Goal: Communication & Community: Answer question/provide support

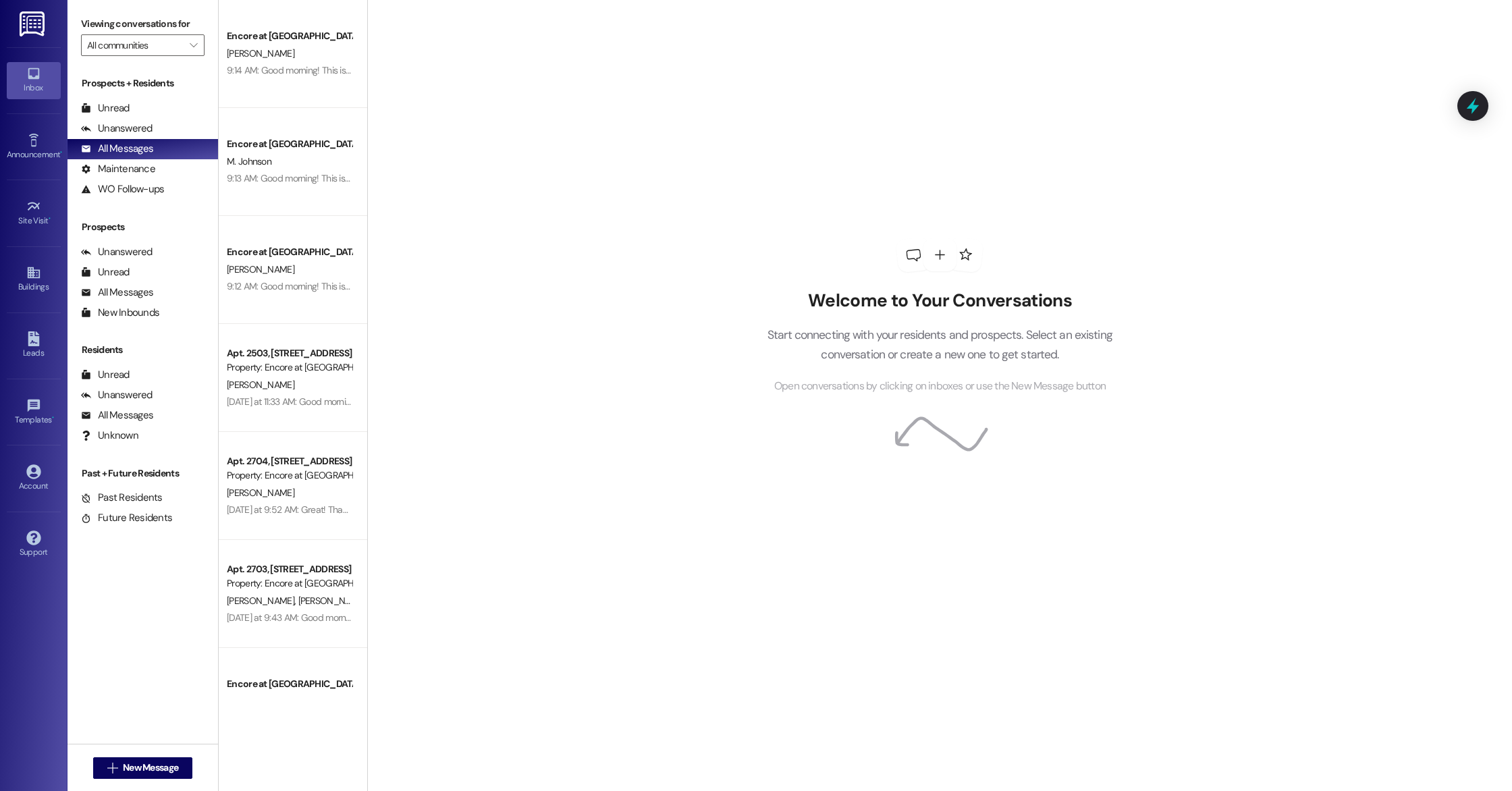
click at [258, 64] on div "9:14 AM: Good morning! This is Caylee with Encore at [GEOGRAPHIC_DATA]. Thank y…" at bounding box center [923, 70] width 1393 height 12
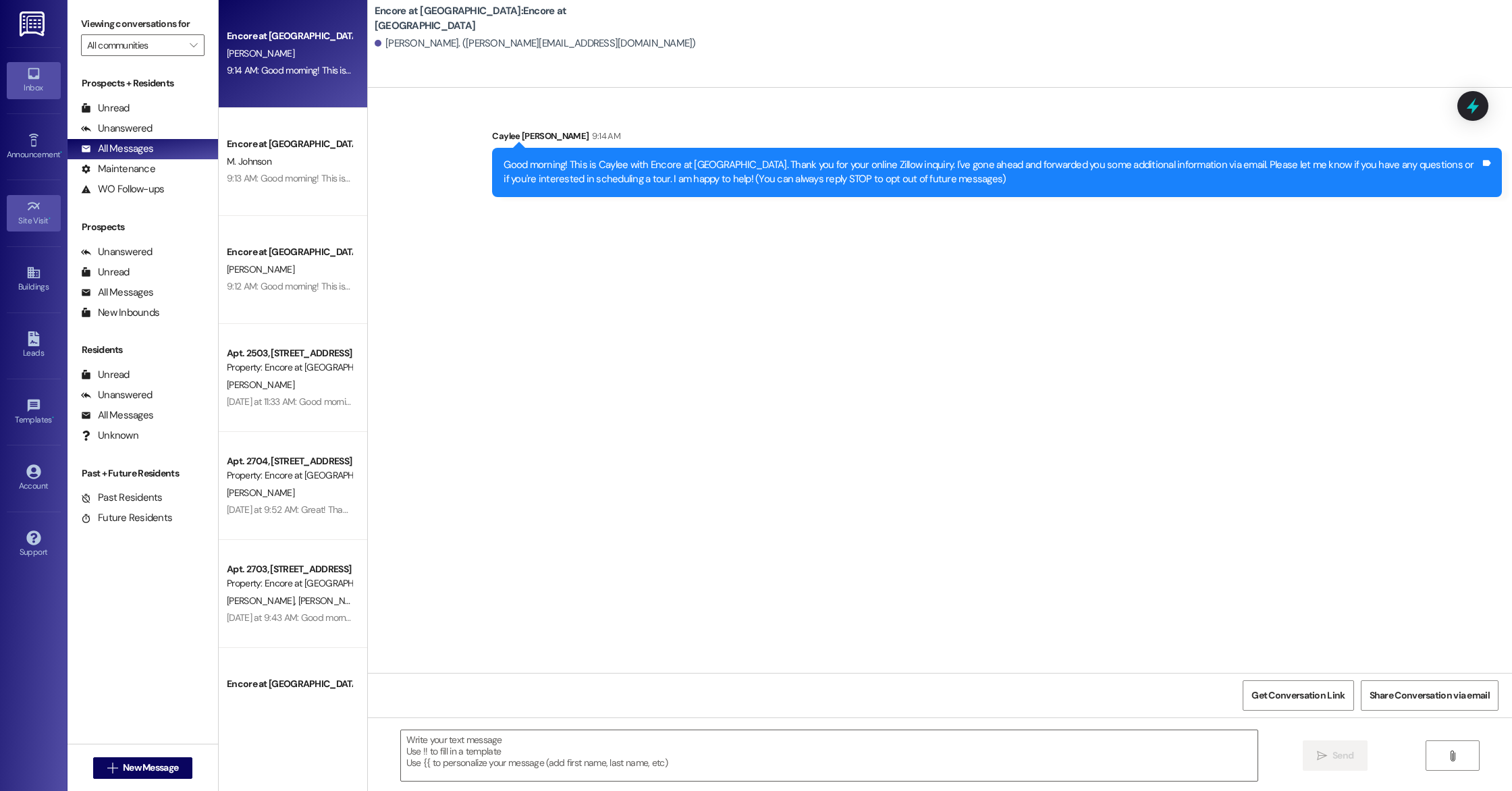
click at [44, 221] on div "Site Visit •" at bounding box center [34, 220] width 68 height 13
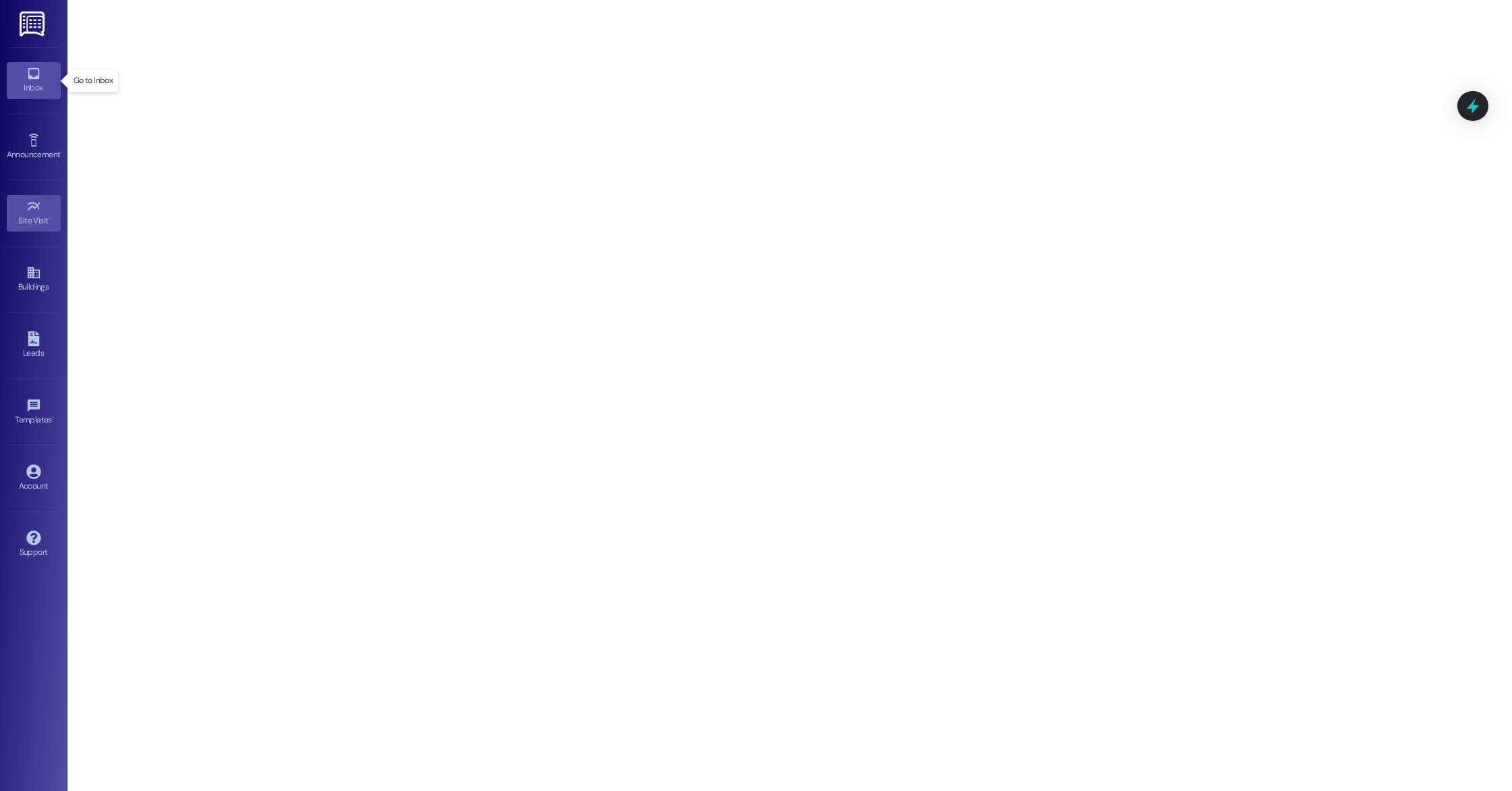
click at [27, 93] on div "Inbox" at bounding box center [34, 87] width 68 height 13
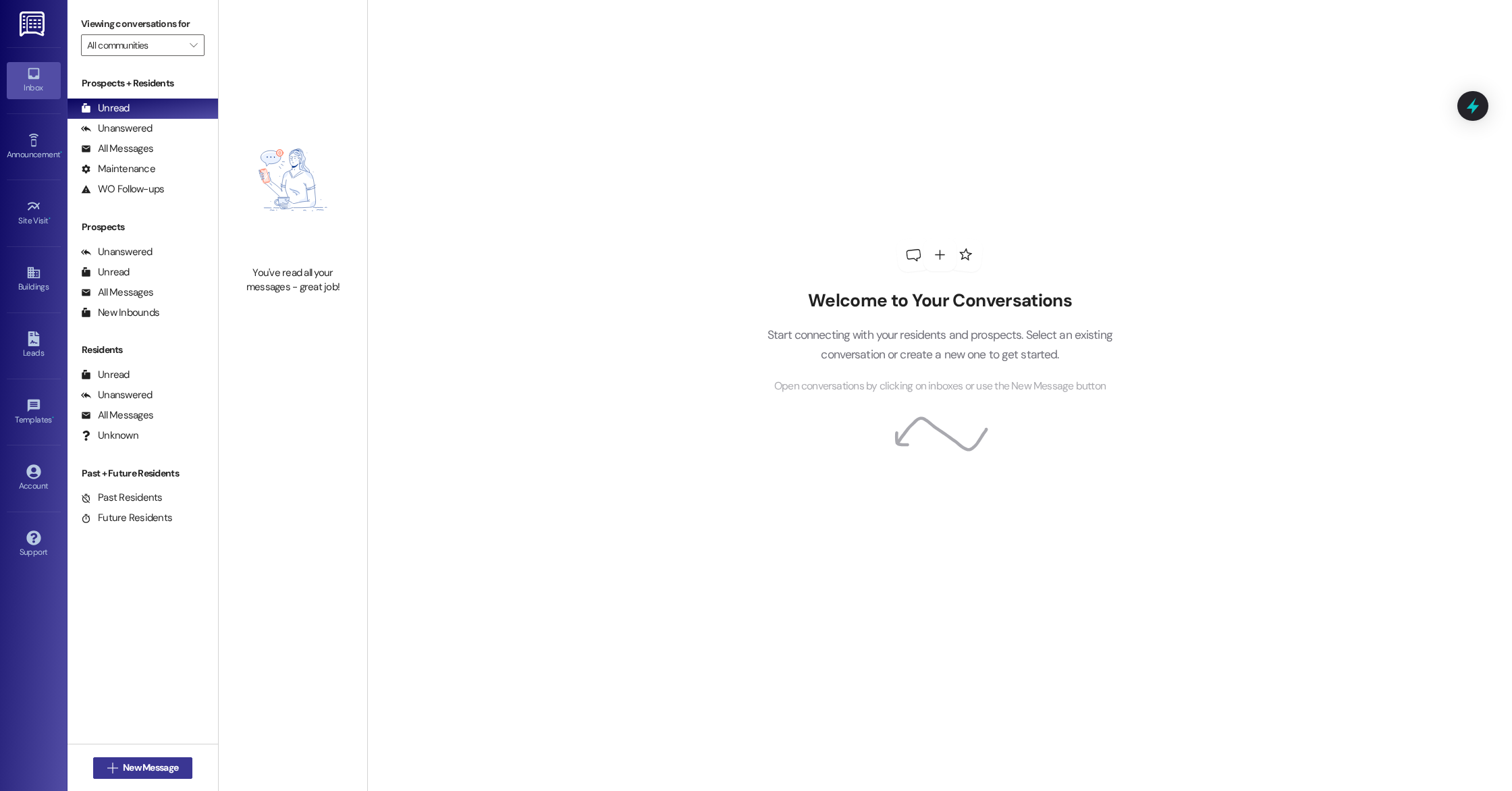
click at [176, 771] on span "New Message" at bounding box center [151, 768] width 61 height 14
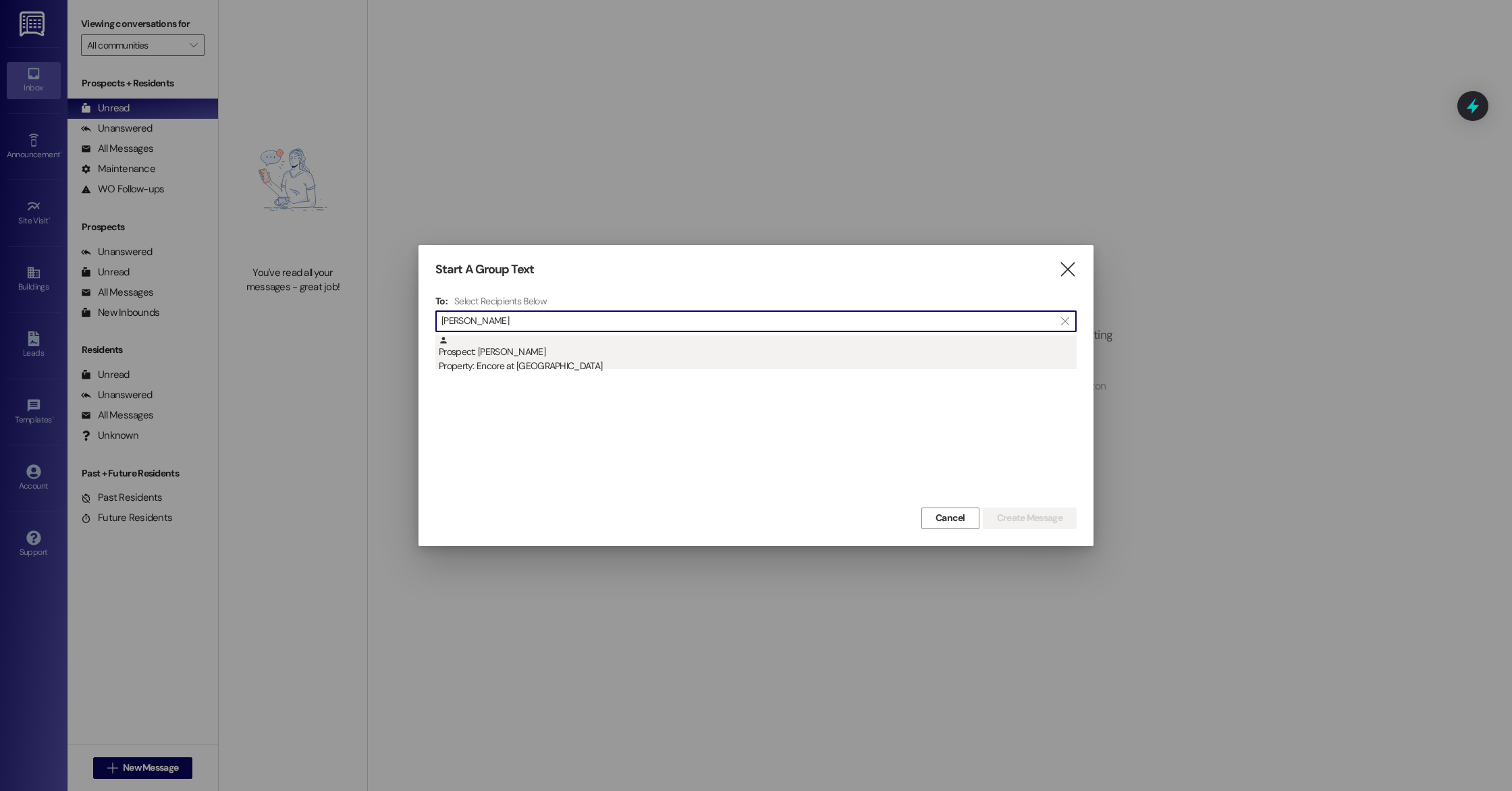
type input "[PERSON_NAME]"
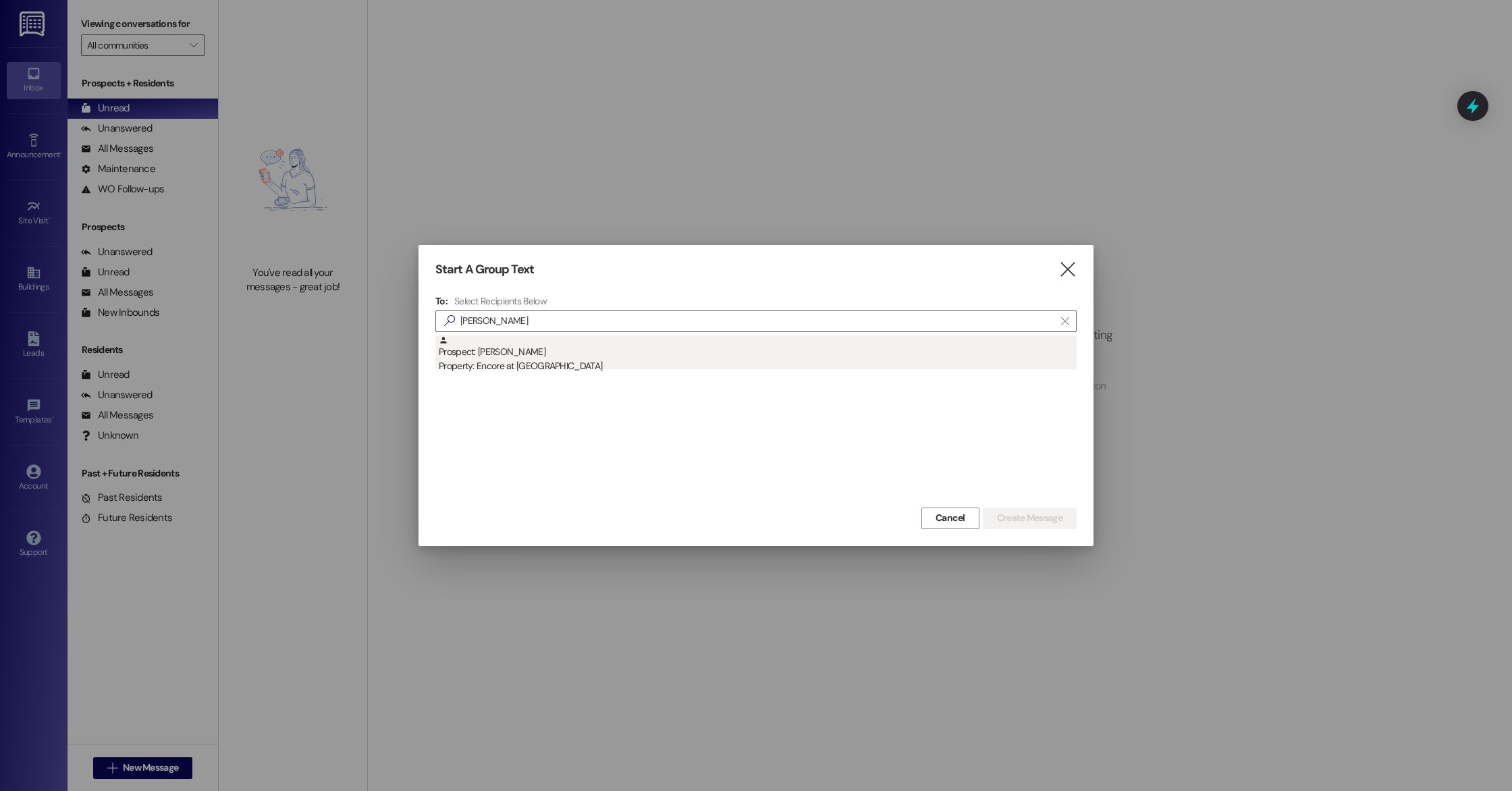
click at [584, 356] on div "Prospect: [PERSON_NAME] Property: Encore at [GEOGRAPHIC_DATA]" at bounding box center [758, 354] width 638 height 38
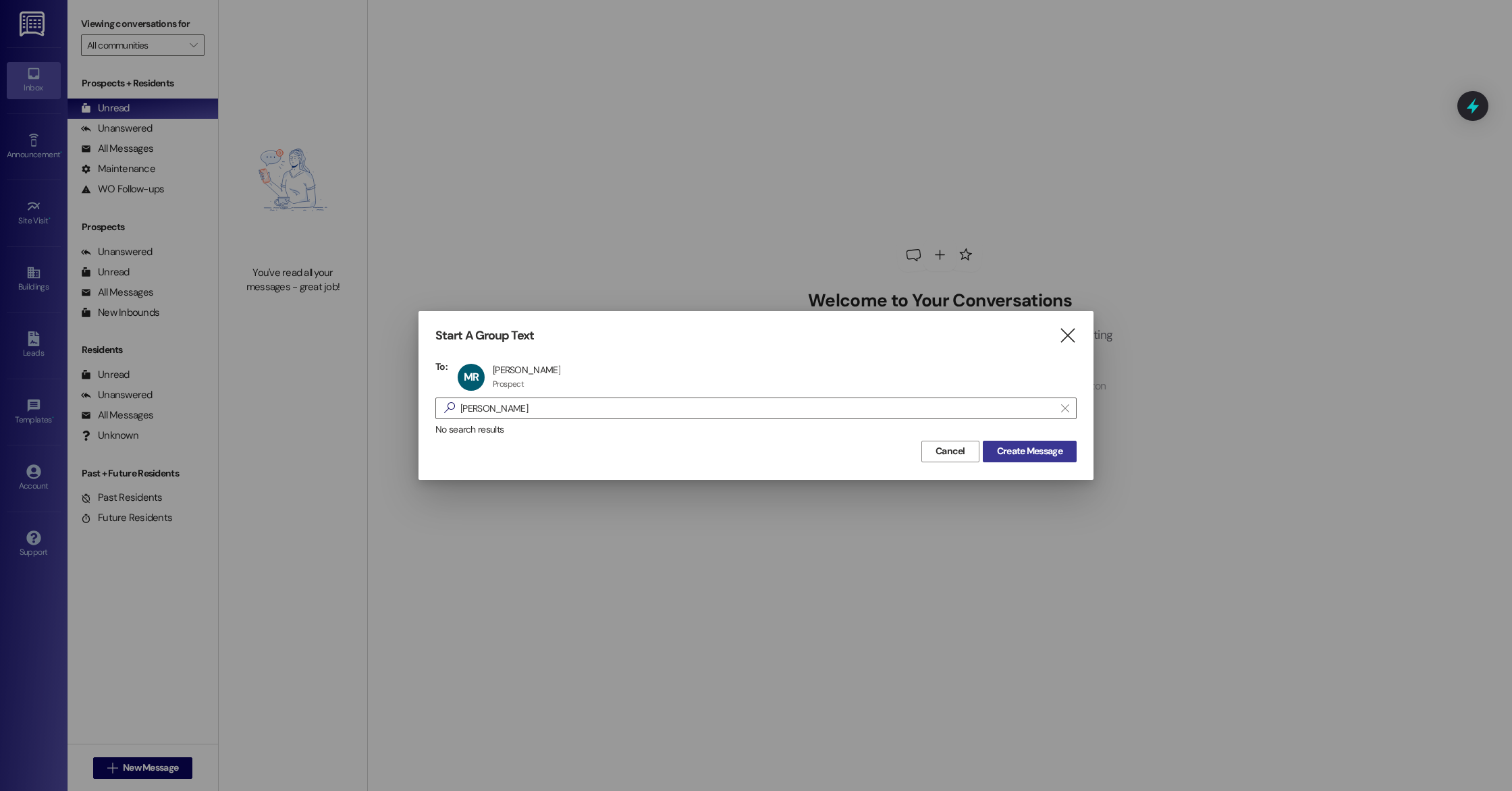
click at [1028, 455] on span "Create Message" at bounding box center [1030, 451] width 66 height 14
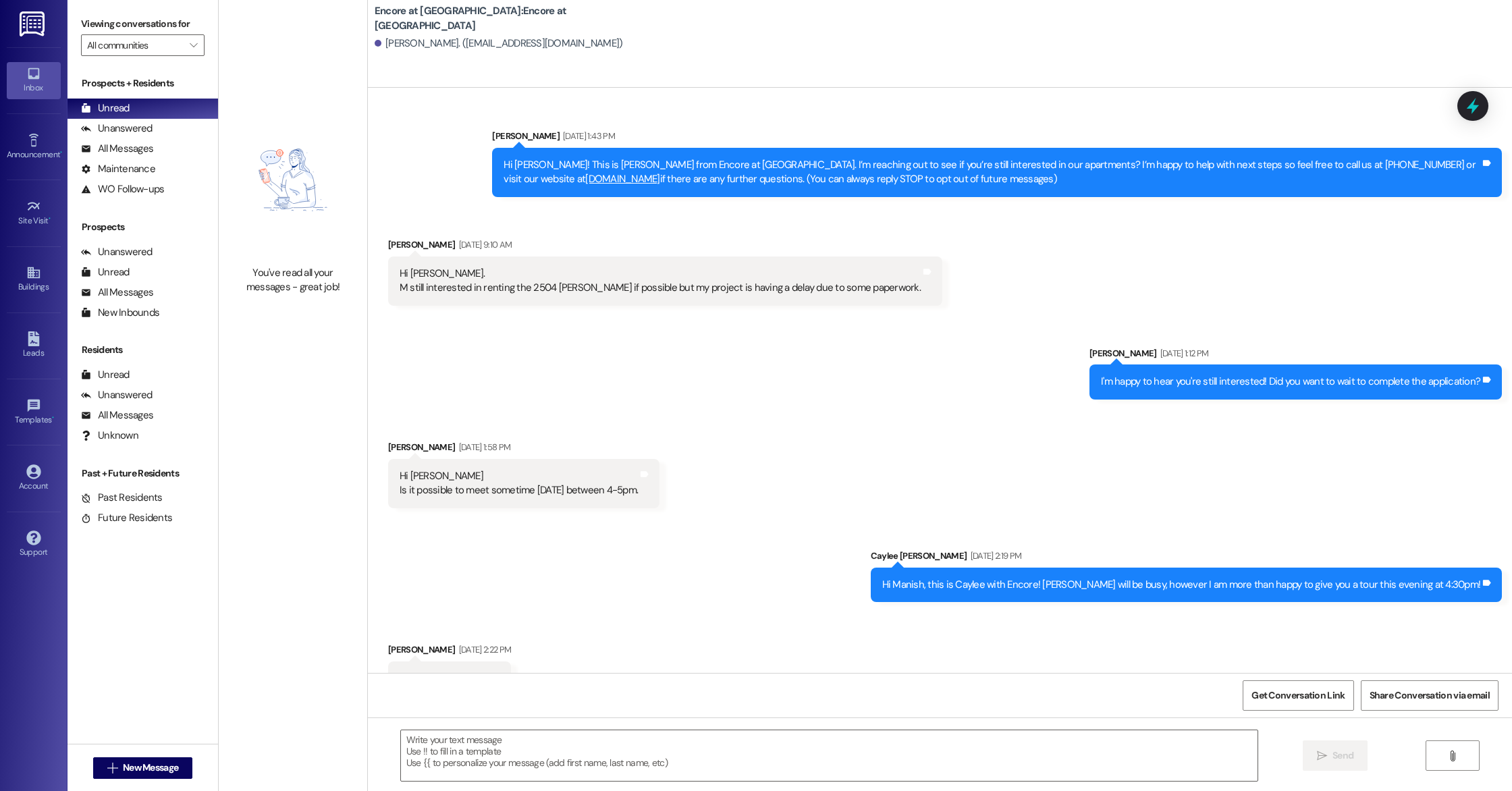
scroll to position [48, 0]
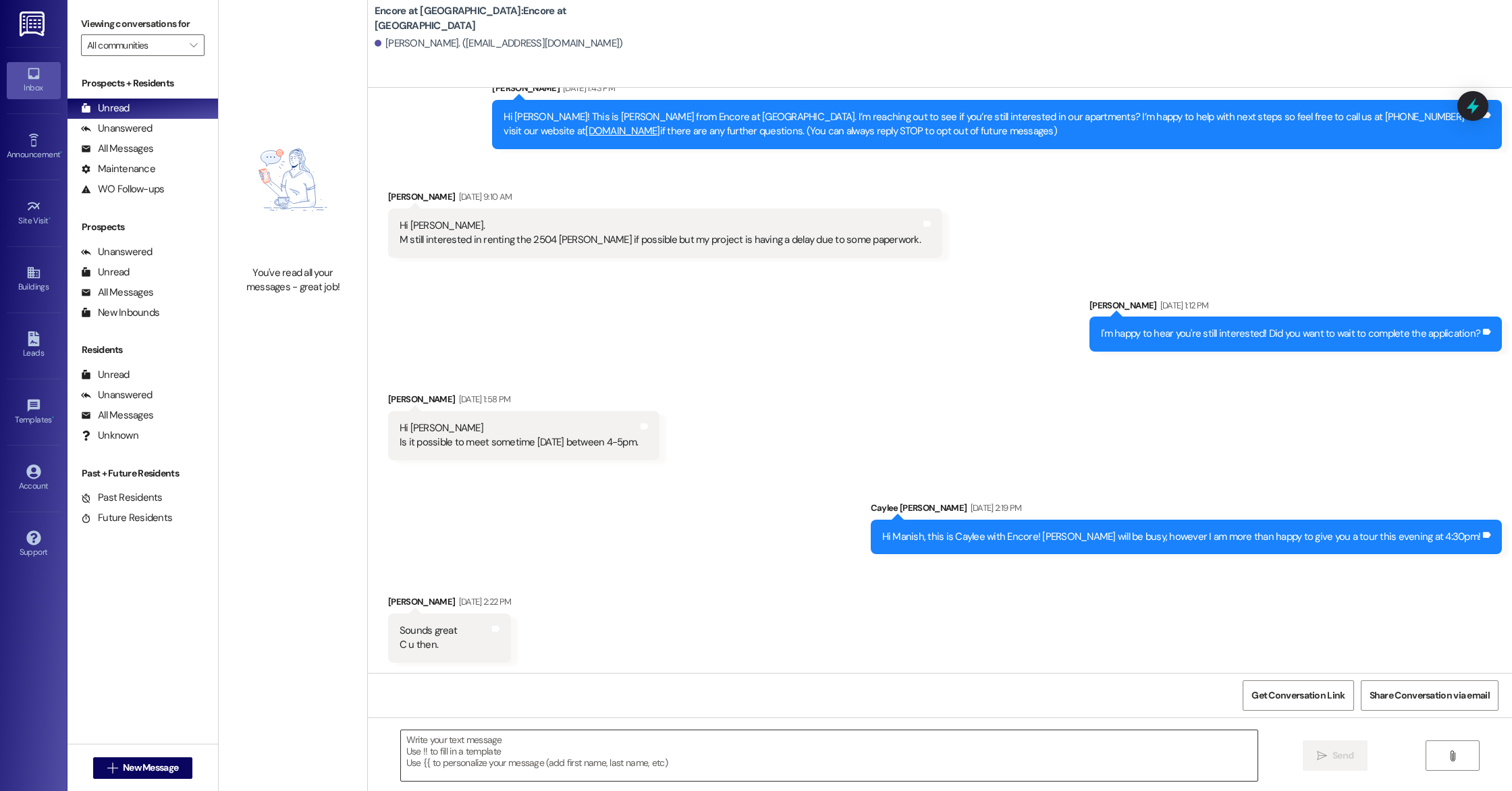
click at [626, 747] on textarea at bounding box center [829, 755] width 857 height 51
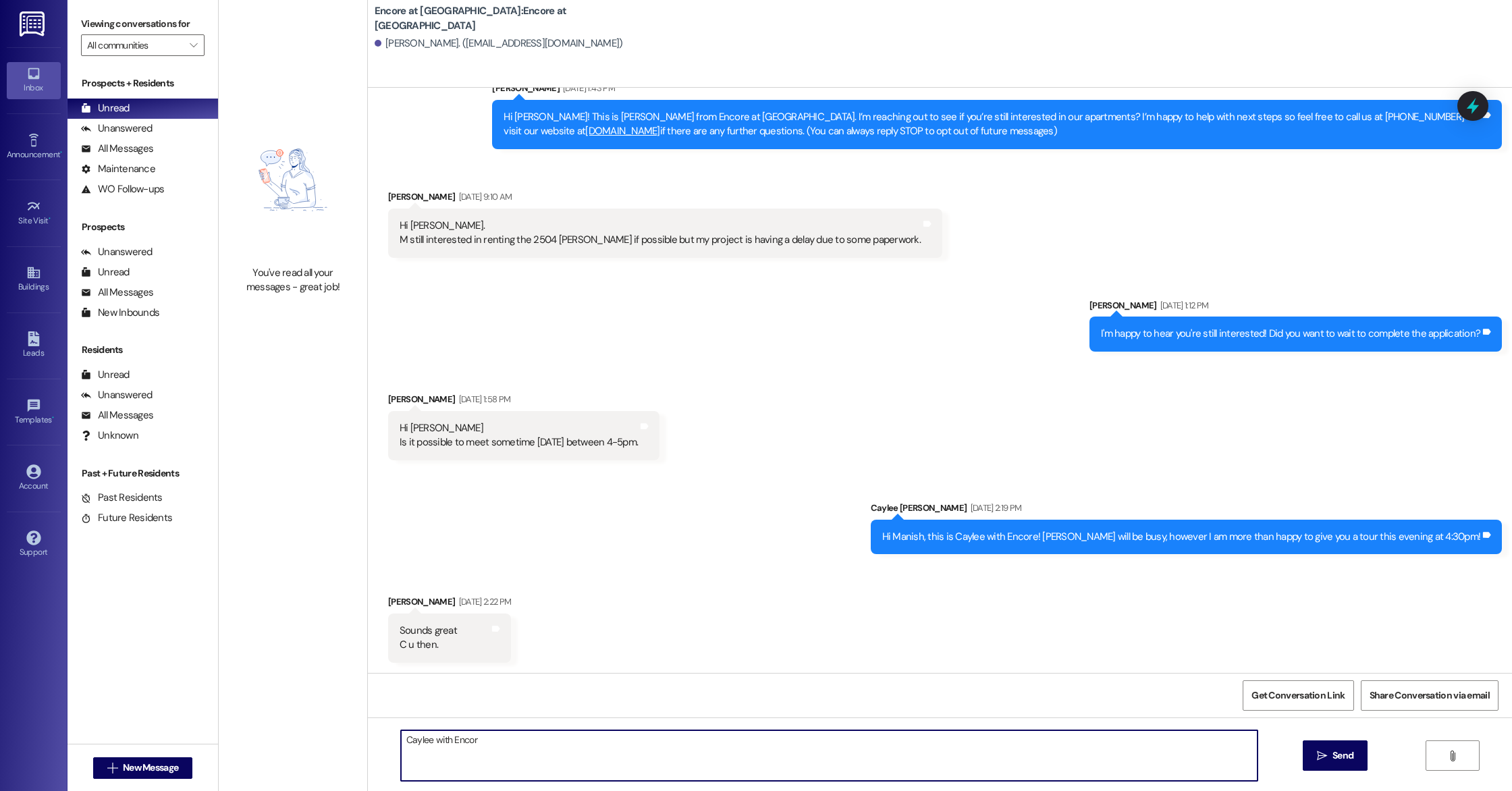
type textarea "Caylee with Encore"
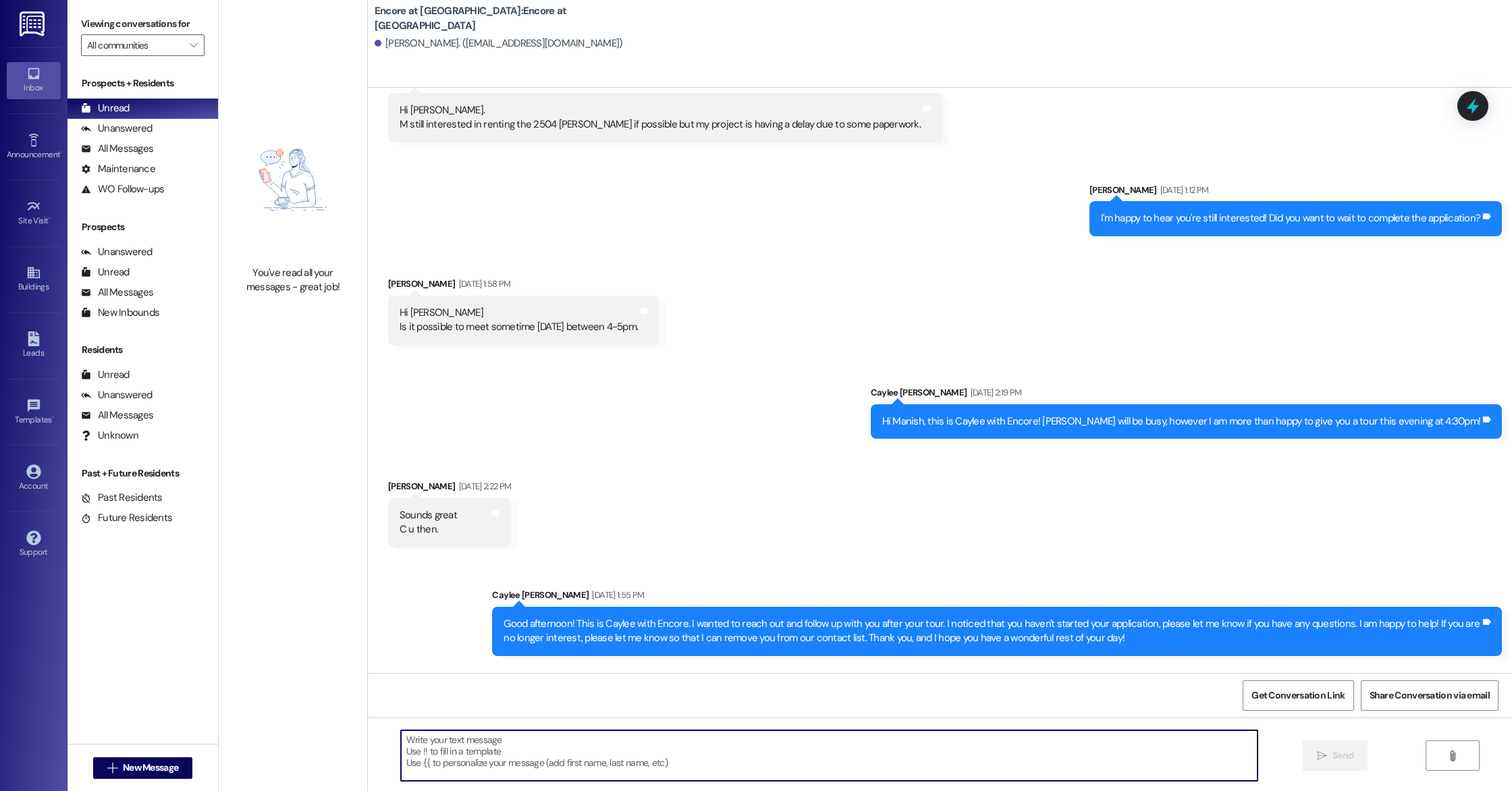
scroll to position [251, 0]
